Goal: Task Accomplishment & Management: Complete application form

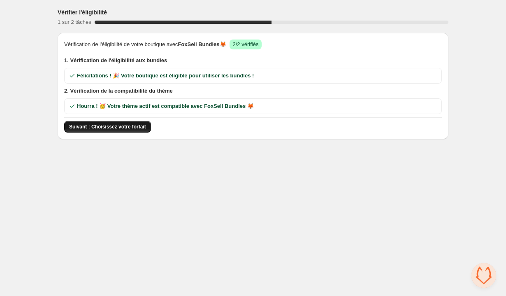
click at [114, 127] on span "Suivant : Choisissez votre forfait" at bounding box center [107, 126] width 77 height 7
click at [188, 221] on body "Vérifier l'éligibilité 1 sur 2 tâches 50 % Vérification de l'éligibilité de vot…" at bounding box center [253, 148] width 506 height 296
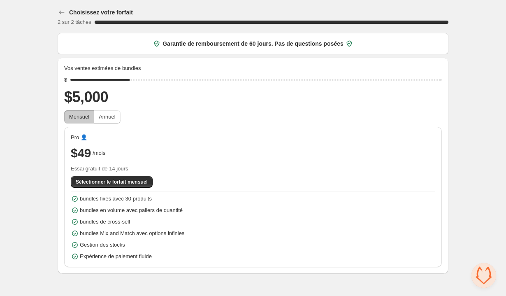
click at [30, 140] on div "Choisissez votre forfait 2 sur 2 tâches 100 % Garantie de remboursement de 60 j…" at bounding box center [253, 138] width 506 height 277
drag, startPoint x: 129, startPoint y: 80, endPoint x: 115, endPoint y: 80, distance: 14.0
click at [115, 80] on input "range" at bounding box center [255, 80] width 371 height 12
drag, startPoint x: 115, startPoint y: 80, endPoint x: 101, endPoint y: 80, distance: 14.0
click at [101, 80] on input "range" at bounding box center [255, 80] width 371 height 12
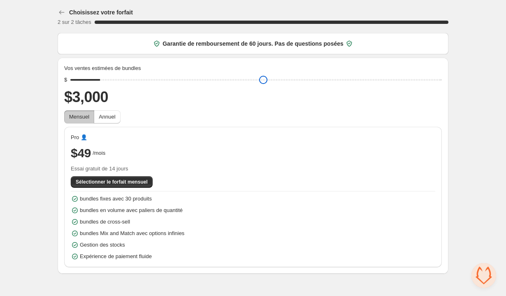
drag, startPoint x: 102, startPoint y: 82, endPoint x: 96, endPoint y: 81, distance: 5.9
click at [96, 81] on input "range" at bounding box center [255, 80] width 371 height 12
drag, startPoint x: 100, startPoint y: 78, endPoint x: 92, endPoint y: 78, distance: 8.6
type input "****"
click at [92, 78] on input "range" at bounding box center [255, 80] width 371 height 12
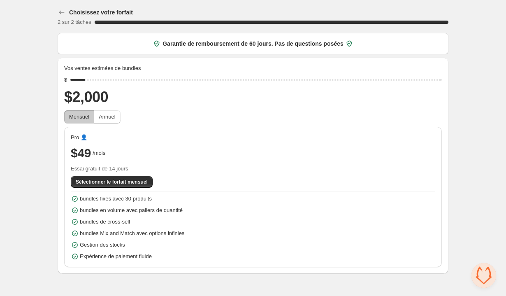
click at [353, 46] on icon at bounding box center [349, 43] width 8 height 8
click at [103, 182] on span "Sélectionner le forfait mensuel" at bounding box center [112, 181] width 72 height 7
click at [34, 96] on div "Choisissez votre forfait 2 sur 2 tâches 100 % Garantie de remboursement de 60 j…" at bounding box center [253, 138] width 506 height 277
